Goal: Task Accomplishment & Management: Use online tool/utility

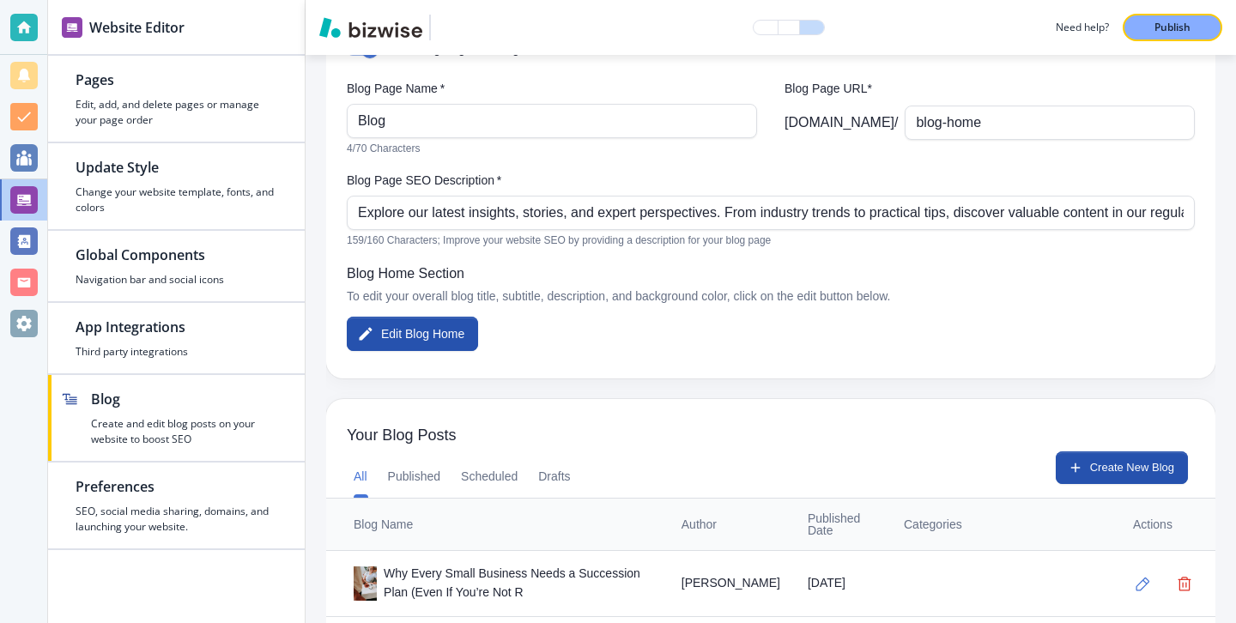
scroll to position [207, 0]
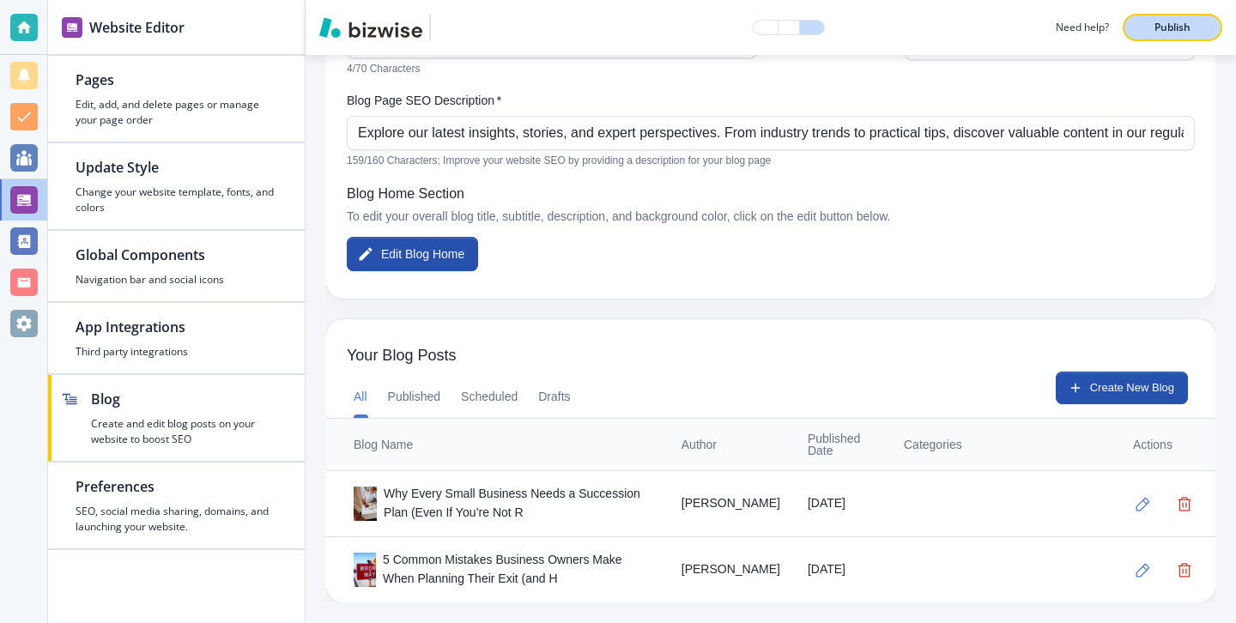
click at [1165, 24] on p "Publish" at bounding box center [1173, 27] width 36 height 15
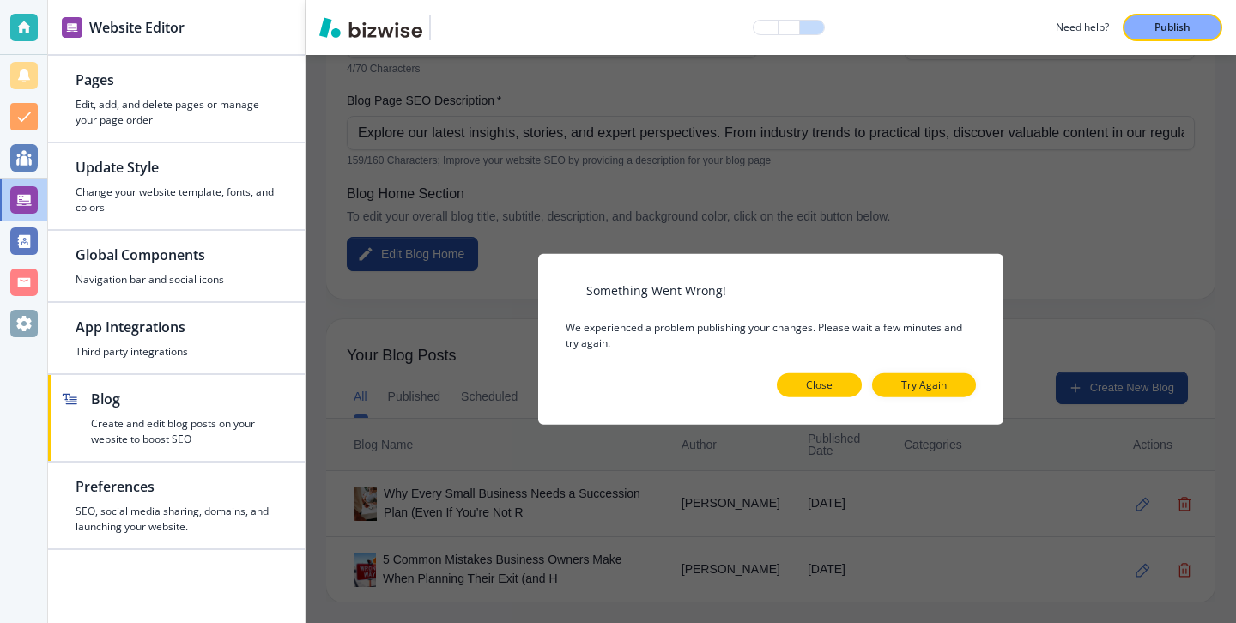
click at [836, 379] on button "Close" at bounding box center [819, 385] width 85 height 24
